Goal: Submit feedback/report problem

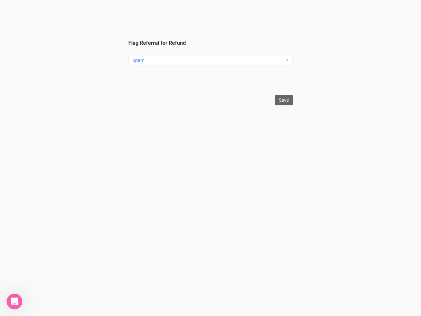
click at [211, 53] on legend "Flag Referral for Refund Spam Spam Testing Duplicate Other ... Spam Testing Dup…" at bounding box center [210, 65] width 165 height 51
click at [211, 45] on legend "Flag Referral for Refund Spam Spam Testing Duplicate Other ... Spam Testing Dup…" at bounding box center [210, 65] width 165 height 51
click at [211, 72] on label "Flag other reason" at bounding box center [210, 70] width 165 height 8
click at [211, 75] on input "Flag other reason" at bounding box center [210, 81] width 165 height 12
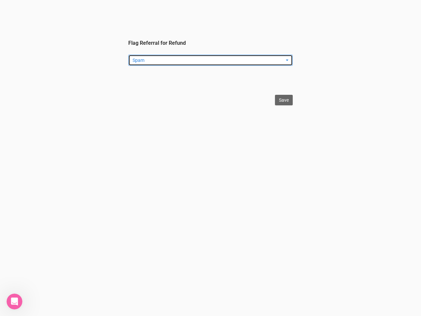
click at [211, 60] on span "Spam" at bounding box center [209, 60] width 152 height 7
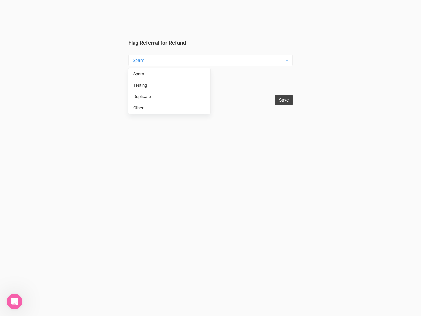
click at [284, 100] on input "Save" at bounding box center [284, 100] width 18 height 11
type input "Save"
click at [14, 302] on icon "Open Intercom Messenger" at bounding box center [14, 301] width 11 height 11
